Goal: Information Seeking & Learning: Find specific fact

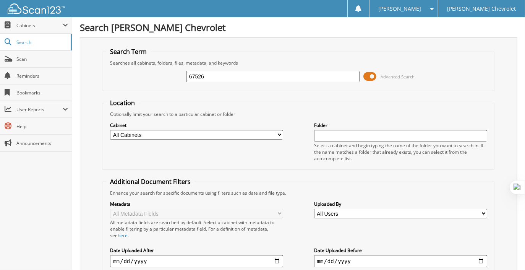
type input "67526"
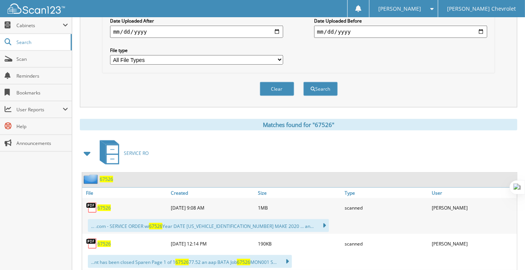
click at [106, 205] on span "67526" at bounding box center [104, 208] width 13 height 7
